Goal: Transaction & Acquisition: Book appointment/travel/reservation

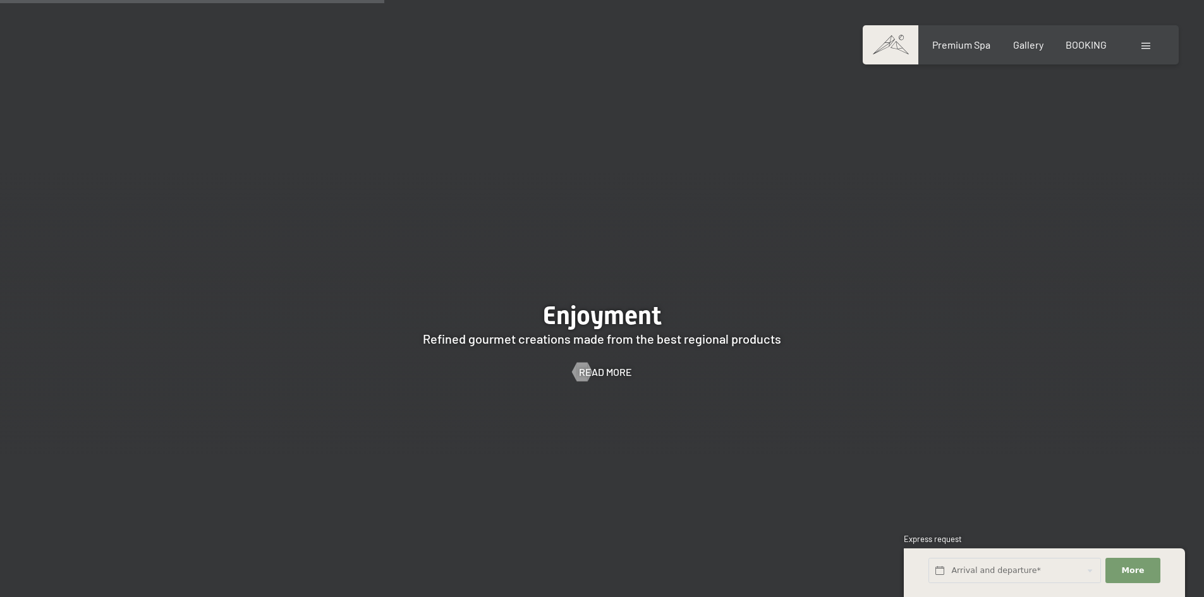
scroll to position [2339, 0]
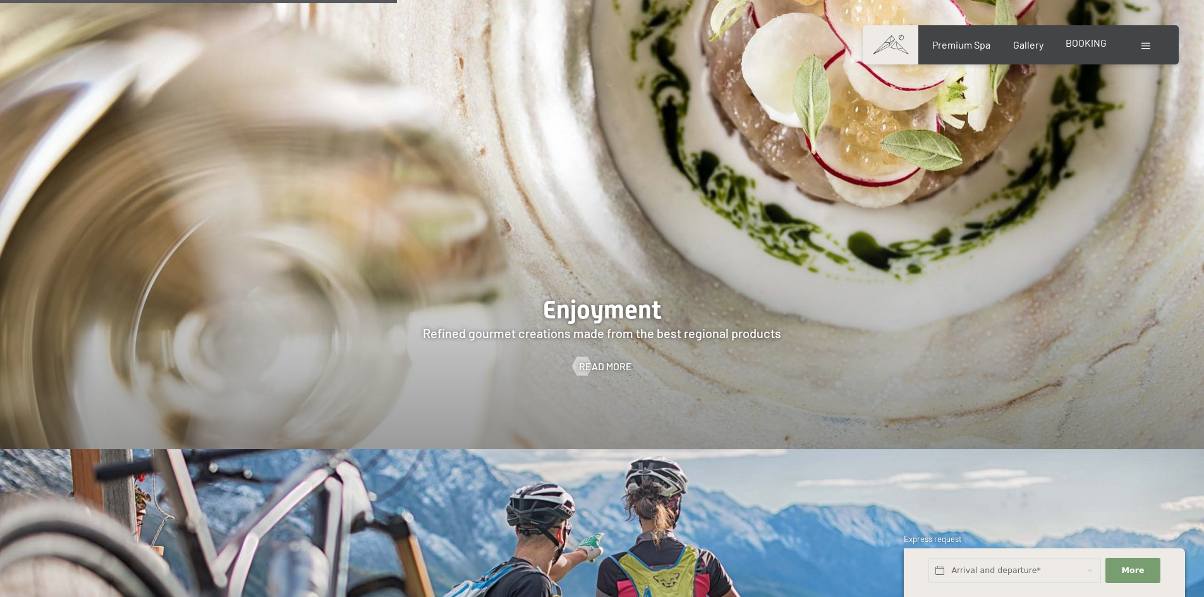
click at [1084, 46] on span "BOOKING" at bounding box center [1086, 43] width 41 height 12
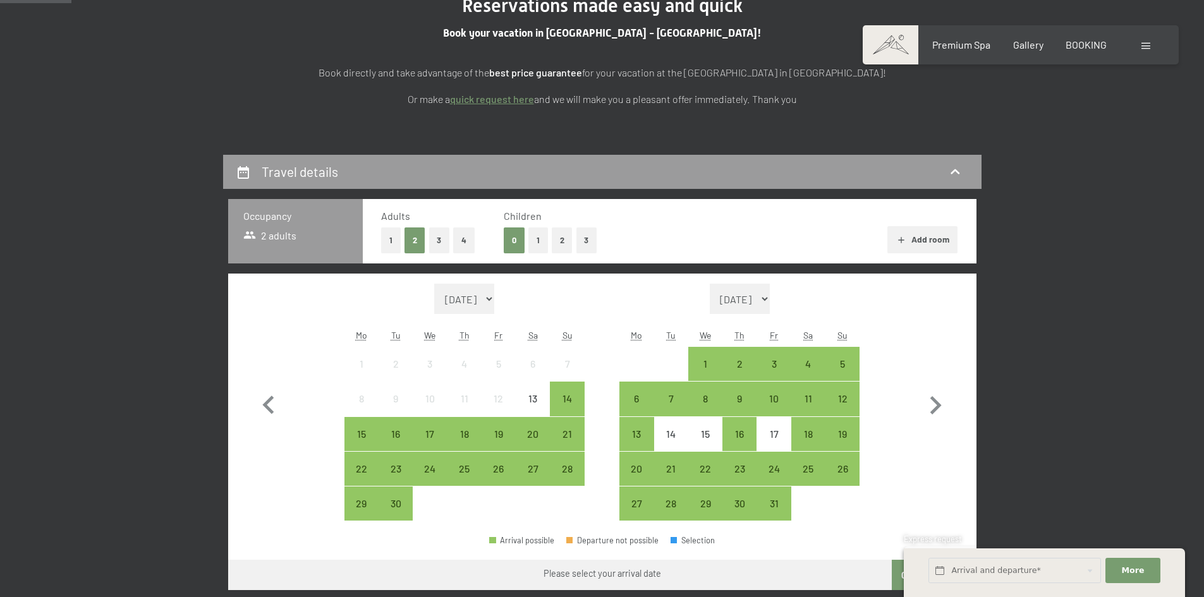
scroll to position [253, 0]
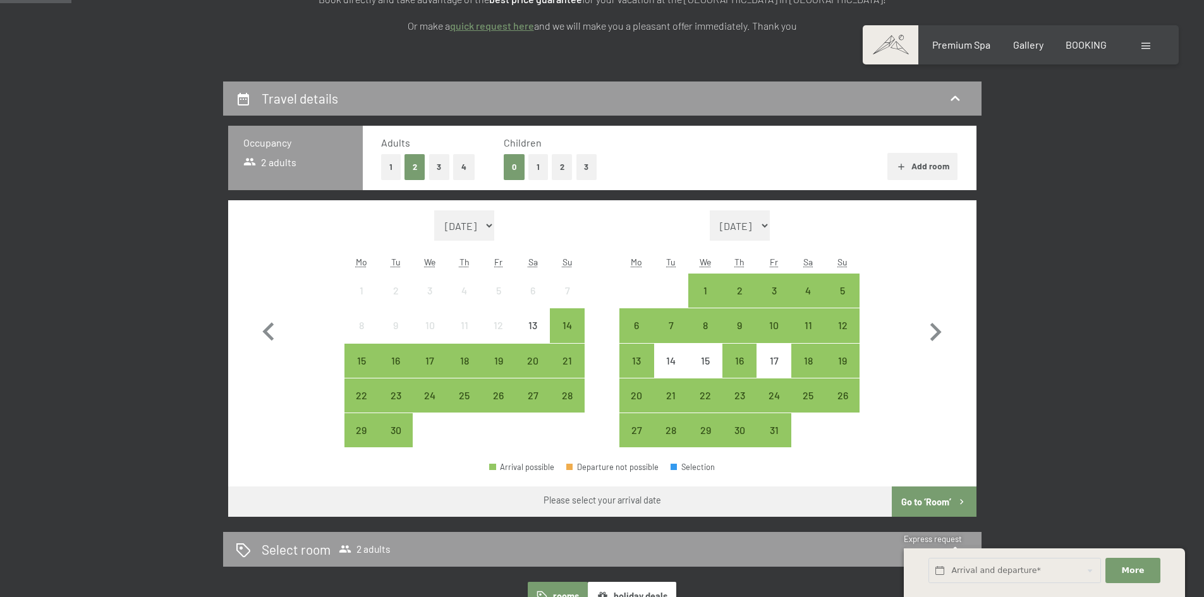
click at [560, 166] on button "2" at bounding box center [562, 167] width 21 height 26
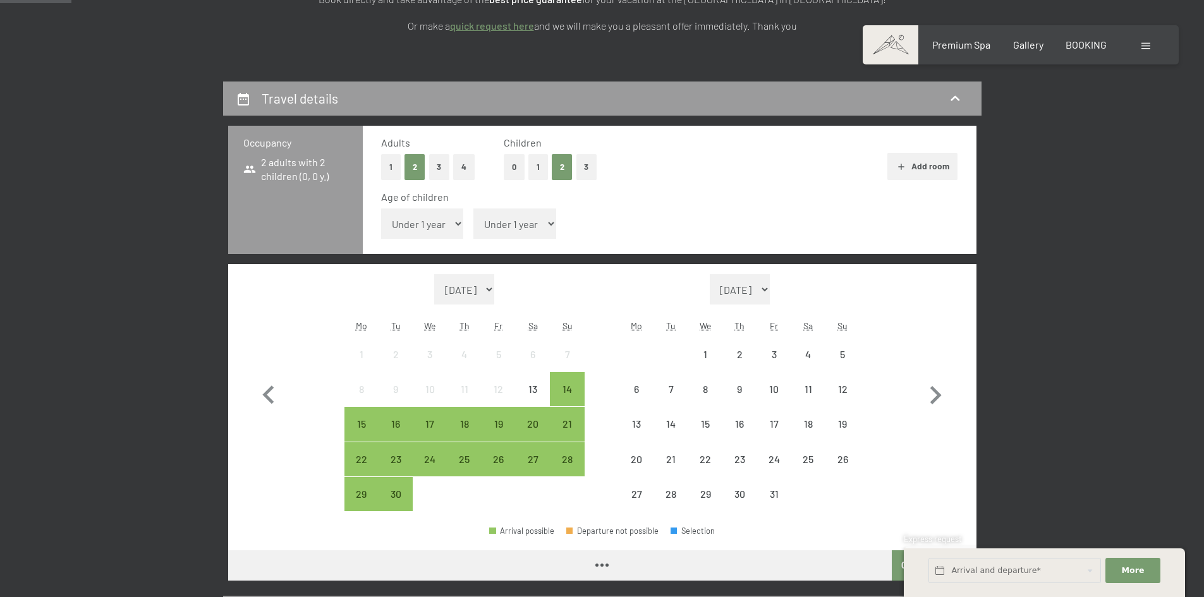
click at [439, 224] on select "Under 1 year 1 year 2 years 3 years 4 years 5 years 6 years 7 years 8 years 9 y…" at bounding box center [422, 224] width 83 height 30
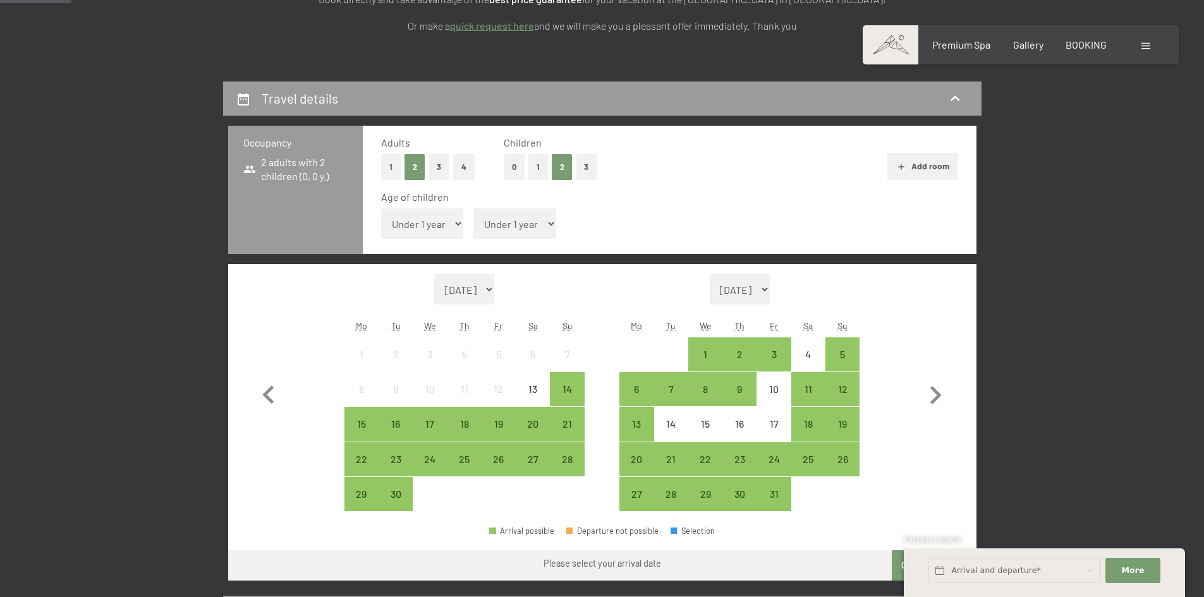
select select "5"
click at [381, 209] on select "Under 1 year 1 year 2 years 3 years 4 years 5 years 6 years 7 years 8 years 9 y…" at bounding box center [422, 224] width 83 height 30
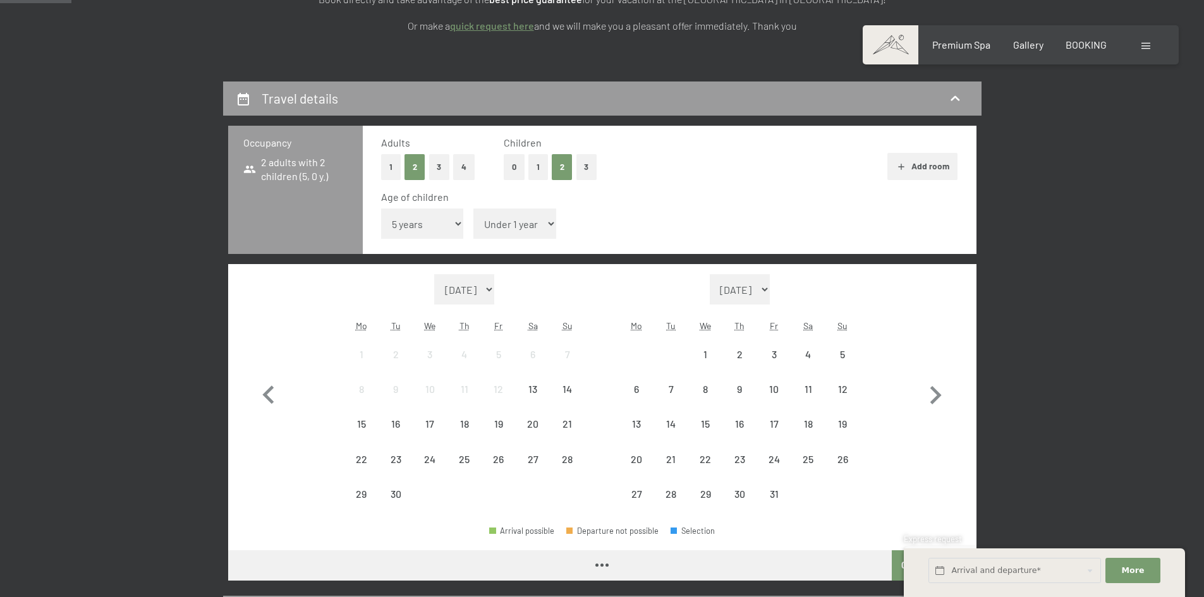
click at [520, 222] on select "Under 1 year 1 year 2 years 3 years 4 years 5 years 6 years 7 years 8 years 9 y…" at bounding box center [514, 224] width 83 height 30
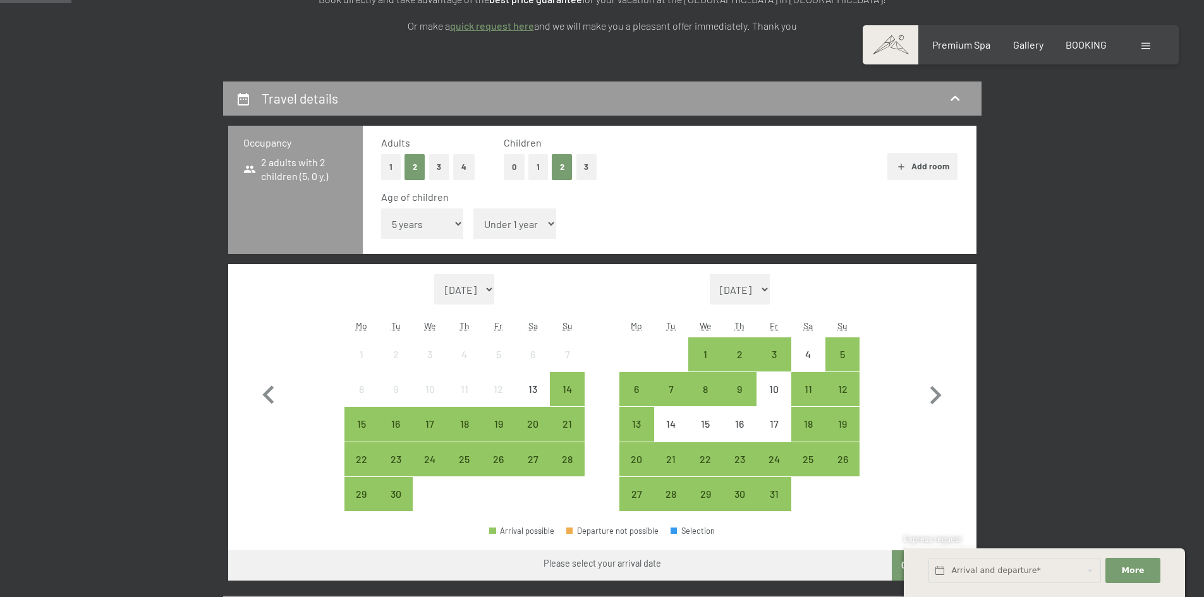
select select "5"
click at [473, 209] on select "Under 1 year 1 year 2 years 3 years 4 years 5 years 6 years 7 years 8 years 9 y…" at bounding box center [514, 224] width 83 height 30
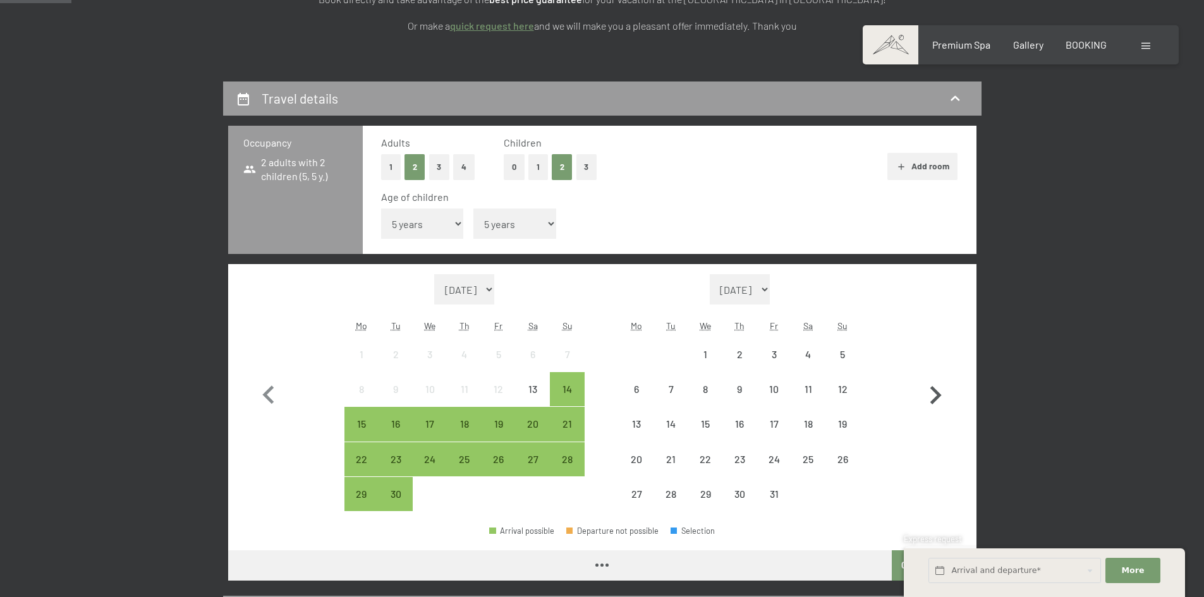
click at [940, 395] on icon "button" at bounding box center [936, 395] width 11 height 18
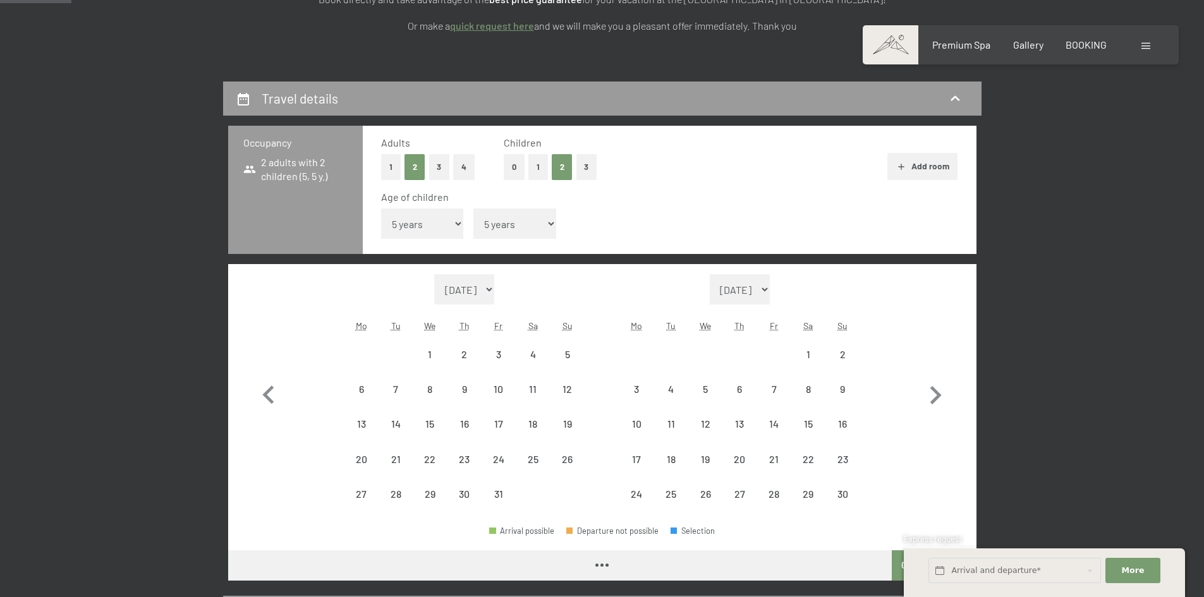
select select "2025-10-01"
select select "2025-11-01"
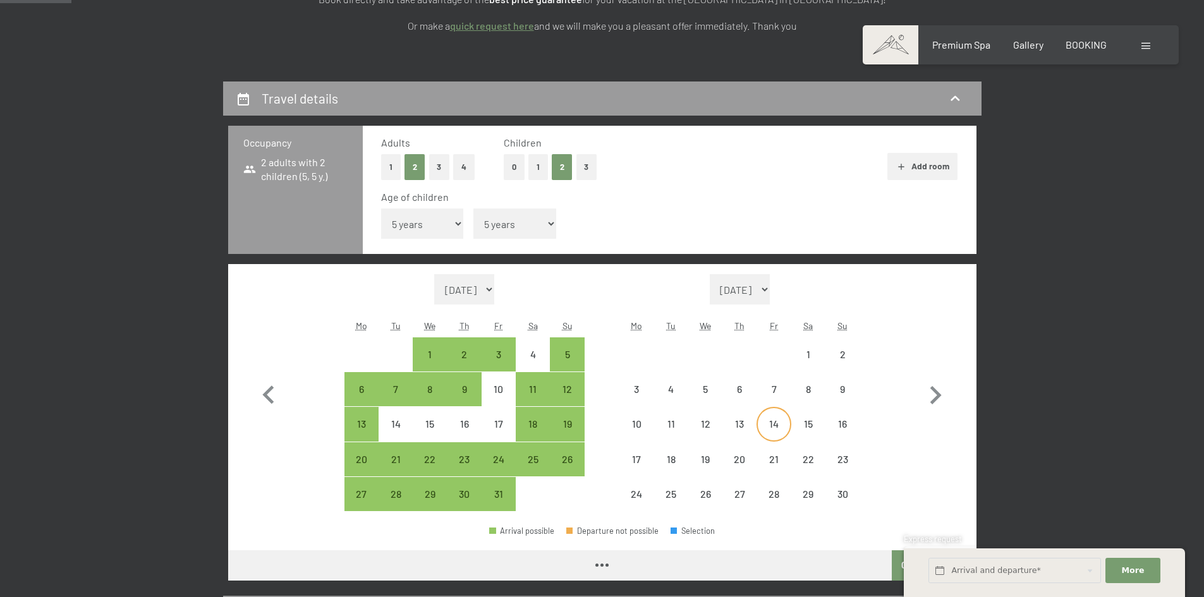
select select "2025-10-01"
select select "2025-11-01"
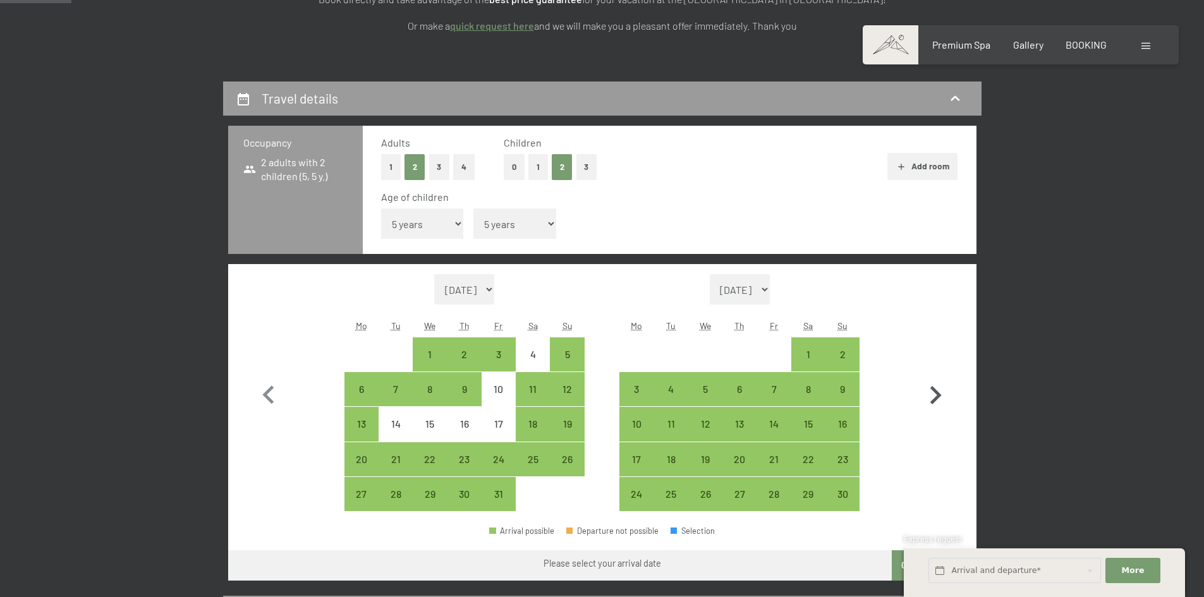
click at [932, 386] on icon "button" at bounding box center [935, 395] width 37 height 37
select select "2025-11-01"
select select "2025-12-01"
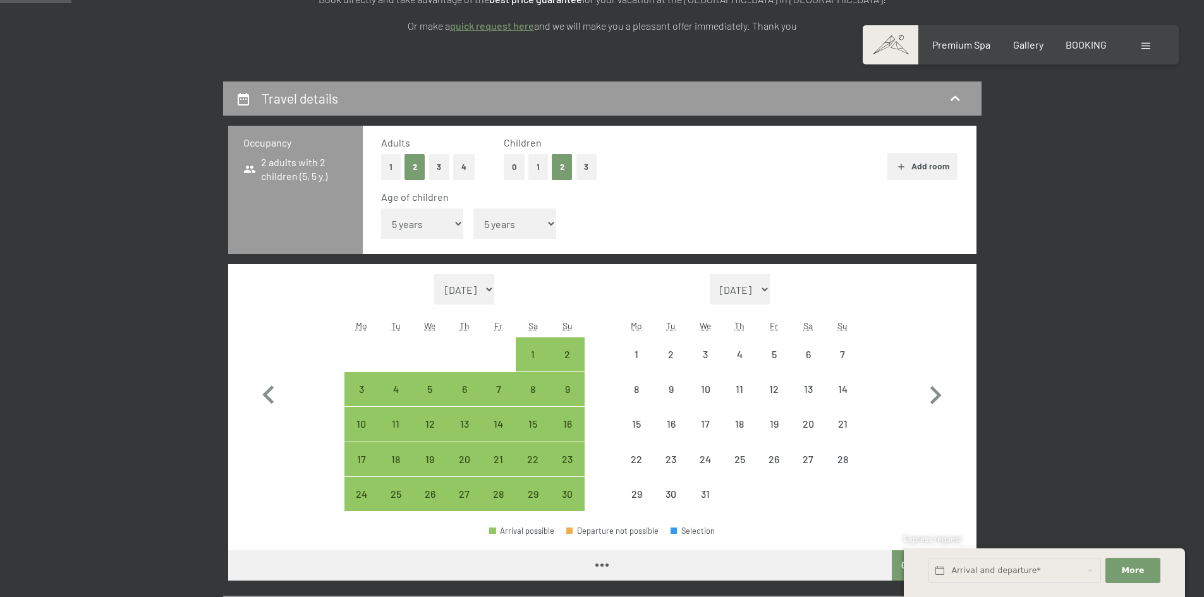
select select "2025-11-01"
select select "2025-12-01"
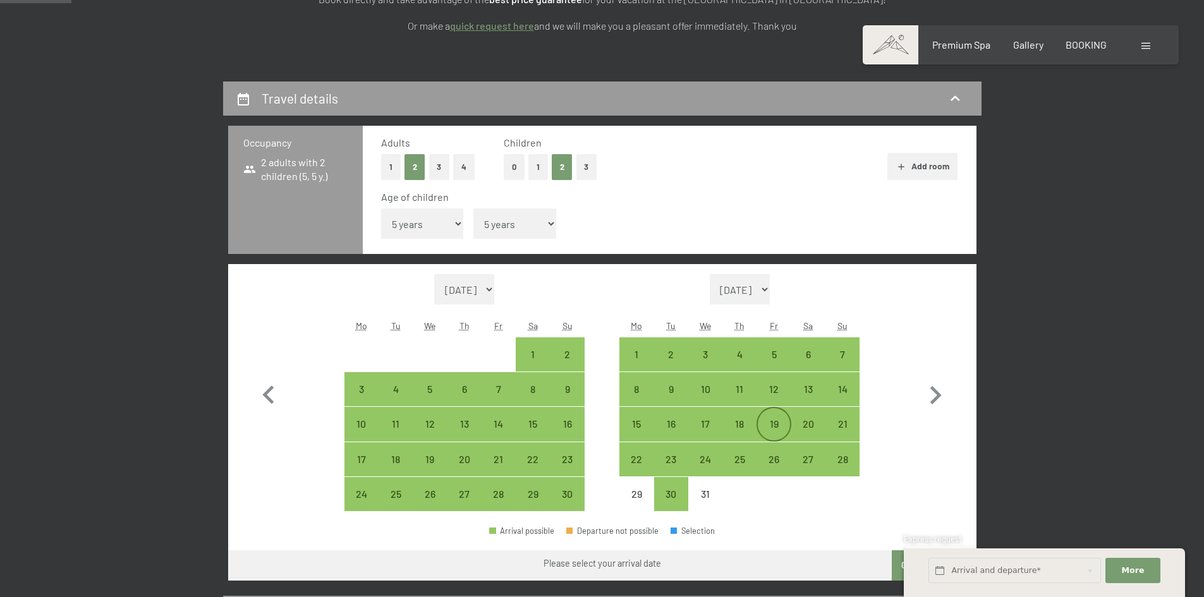
click at [778, 423] on div "19" at bounding box center [774, 435] width 32 height 32
select select "2025-11-01"
select select "2025-12-01"
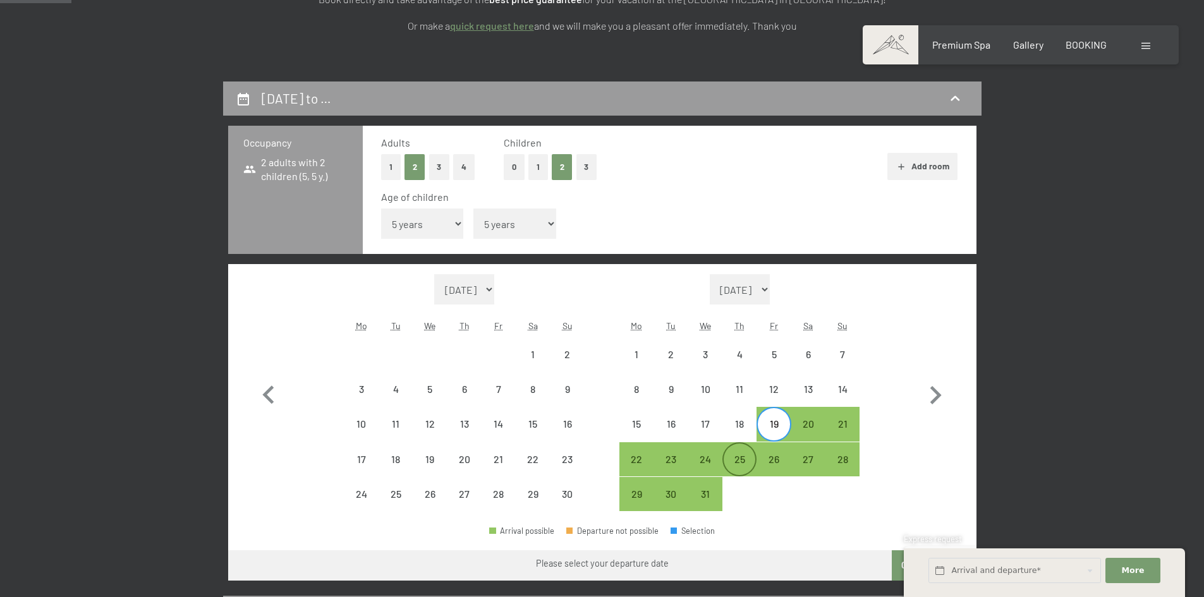
click at [742, 464] on div "25" at bounding box center [740, 471] width 32 height 32
select select "2025-11-01"
select select "2025-12-01"
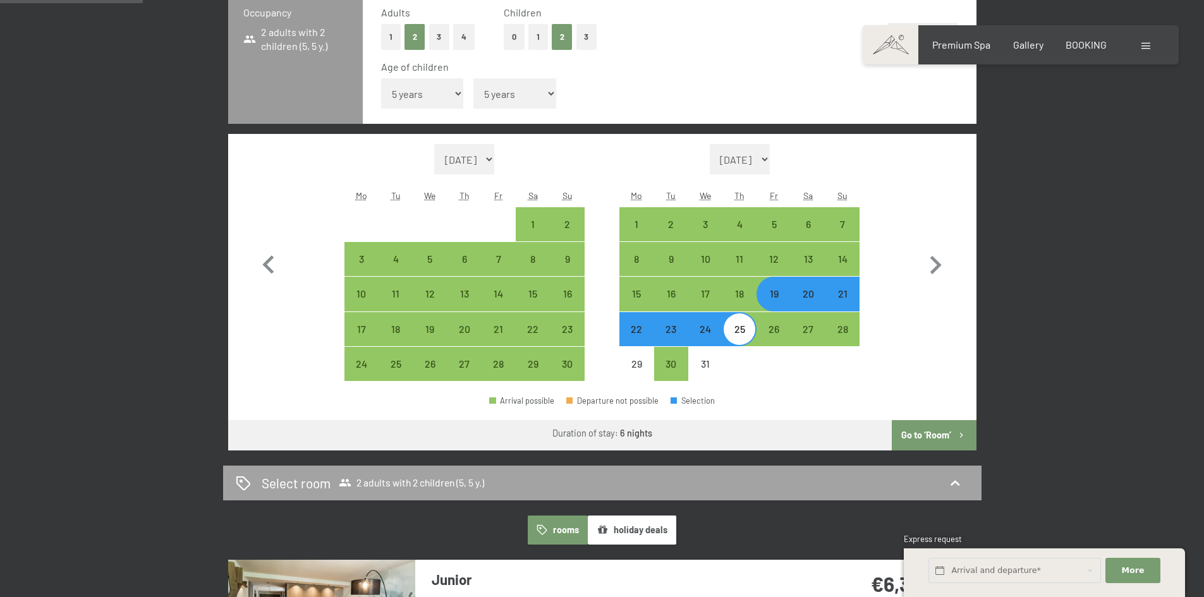
scroll to position [443, 0]
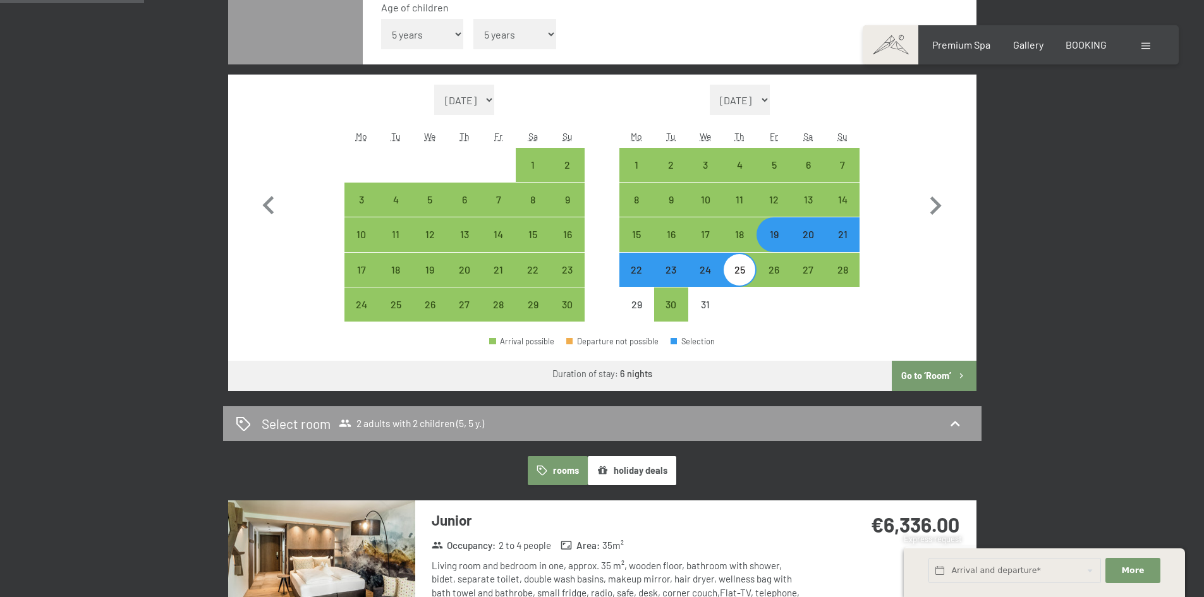
click at [946, 372] on button "Go to ‘Room’" at bounding box center [934, 376] width 84 height 30
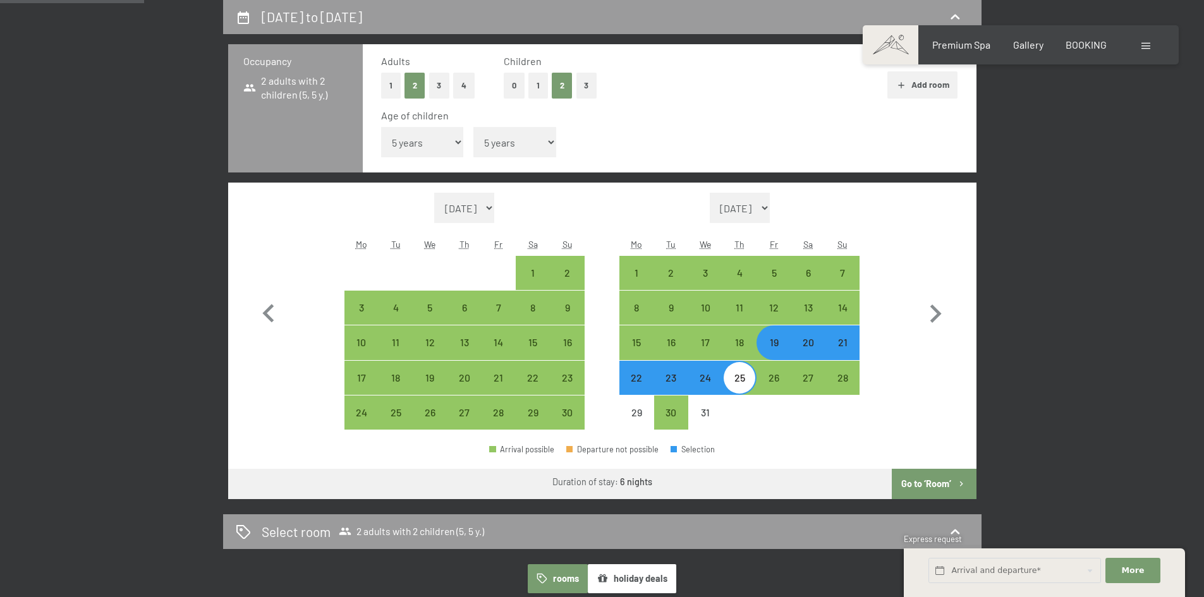
select select "2025-11-01"
select select "2025-12-01"
